Goal: Use online tool/utility: Utilize a website feature to perform a specific function

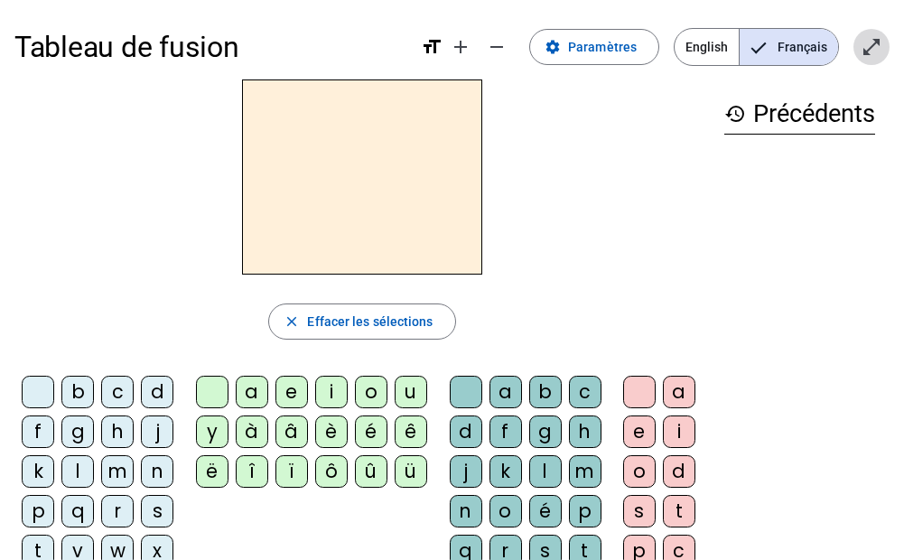
click at [875, 56] on mat-icon "open_in_full" at bounding box center [871, 47] width 22 height 22
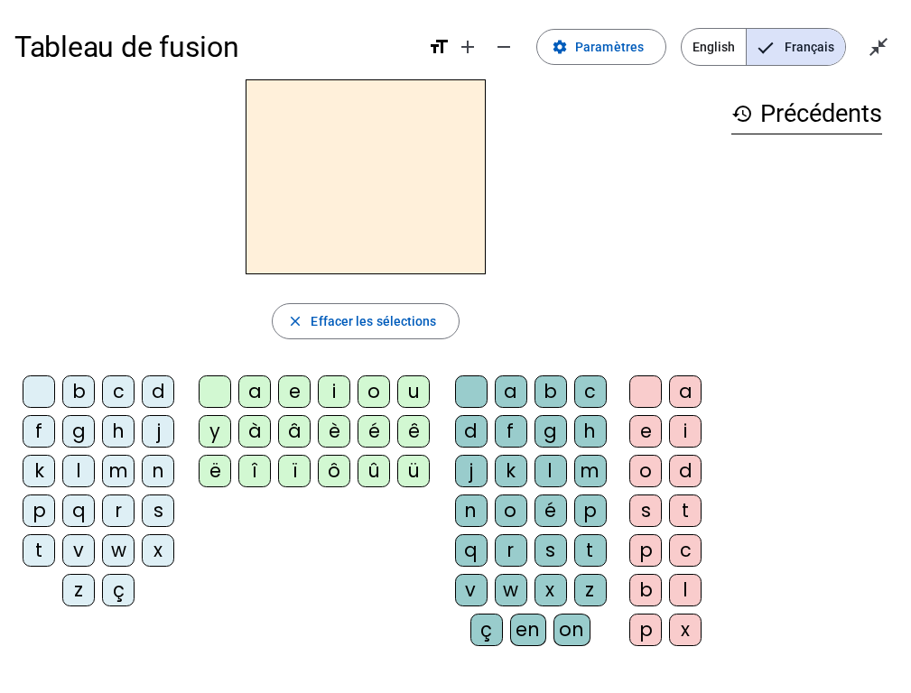
click at [156, 385] on div "d" at bounding box center [158, 391] width 32 height 32
click at [410, 383] on div "u" at bounding box center [413, 391] width 32 height 32
click at [40, 556] on div "t" at bounding box center [39, 550] width 32 height 32
click at [263, 397] on div "a" at bounding box center [254, 391] width 32 height 32
click at [290, 390] on div "e" at bounding box center [294, 391] width 32 height 32
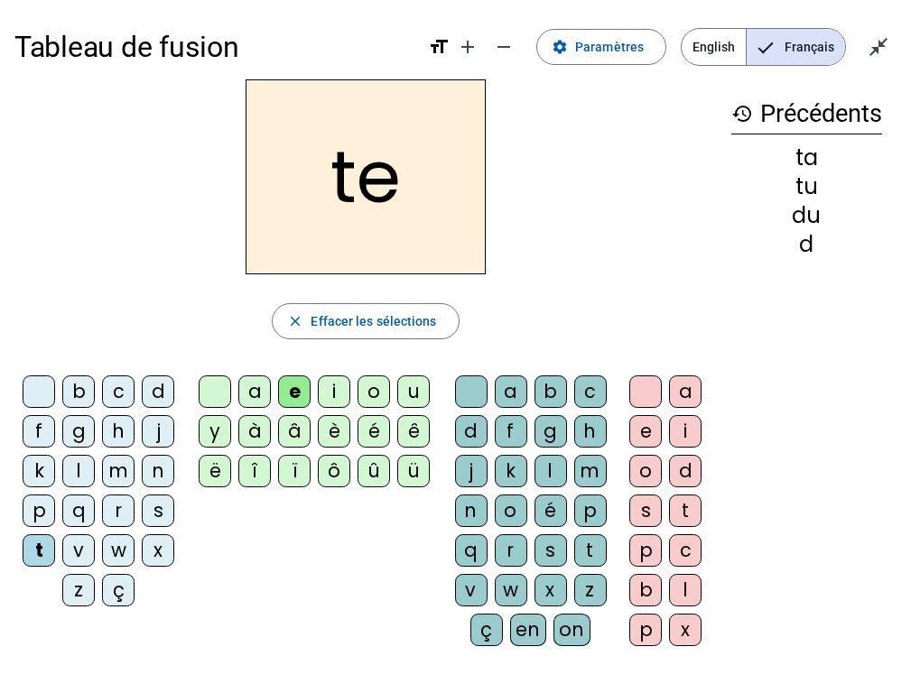
click at [147, 386] on div "d" at bounding box center [158, 391] width 32 height 32
drag, startPoint x: 153, startPoint y: 420, endPoint x: 153, endPoint y: 441, distance: 21.7
click at [153, 441] on div "j" at bounding box center [158, 431] width 32 height 32
click at [108, 464] on div "m" at bounding box center [118, 471] width 32 height 32
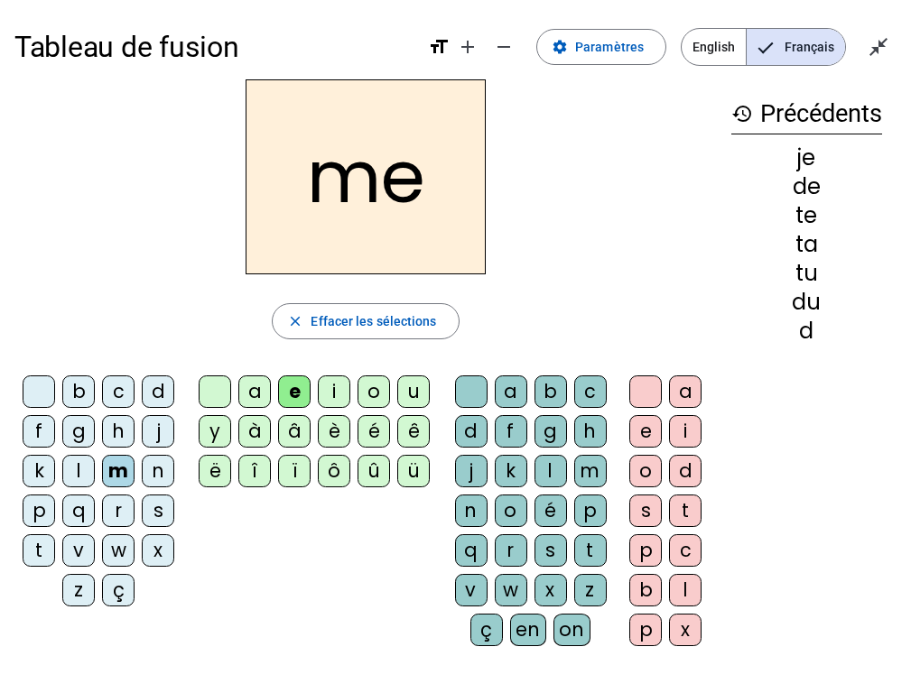
click at [251, 400] on div "a" at bounding box center [254, 391] width 32 height 32
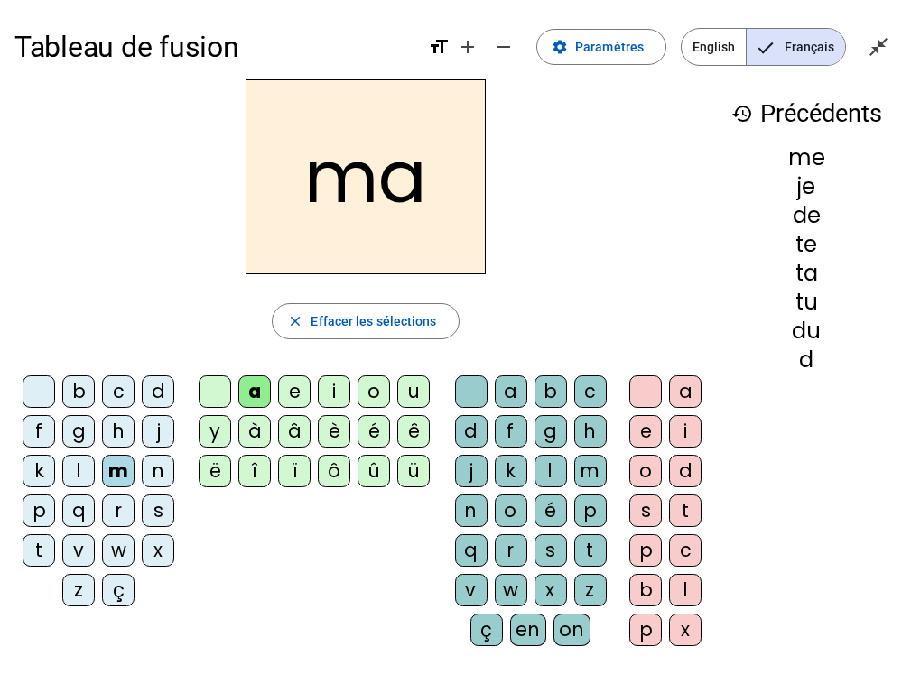
click at [552, 473] on div "l" at bounding box center [550, 471] width 32 height 32
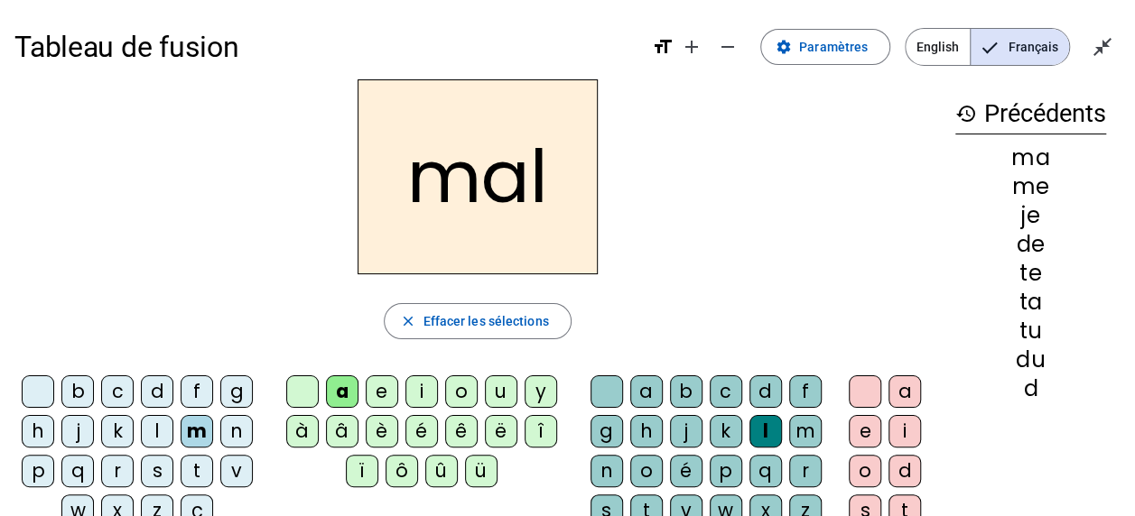
click at [574, 231] on h2 "mal" at bounding box center [477, 176] width 240 height 195
